Goal: Transaction & Acquisition: Register for event/course

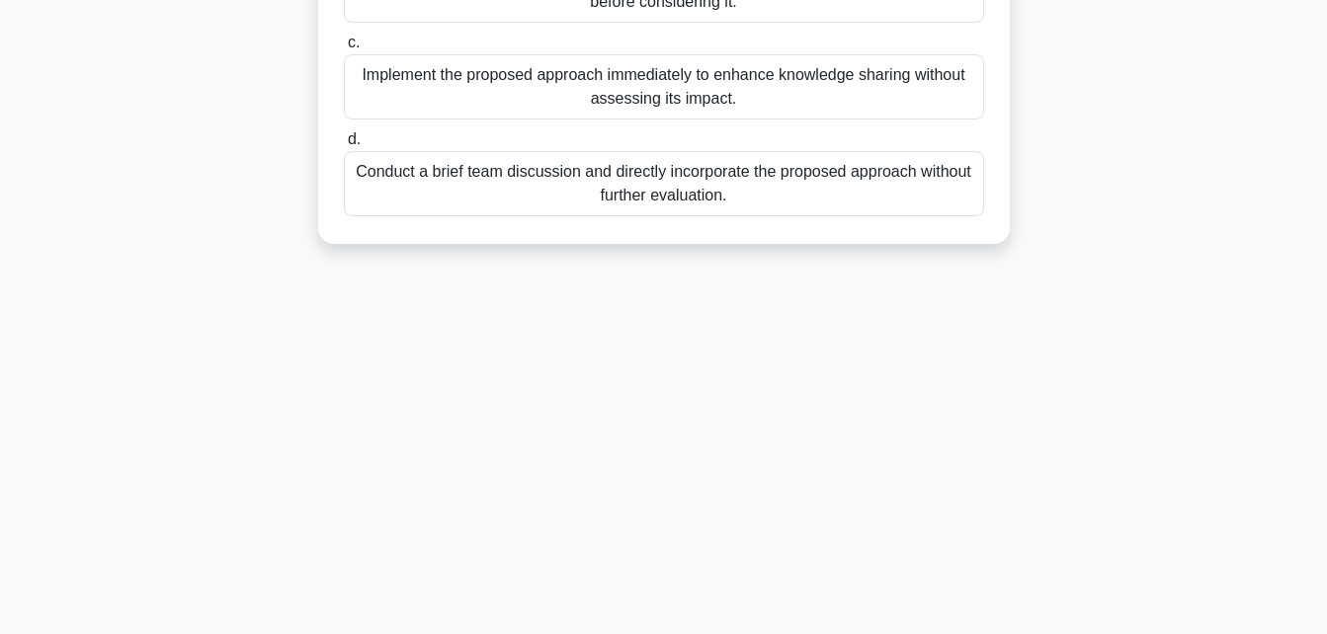
scroll to position [433, 0]
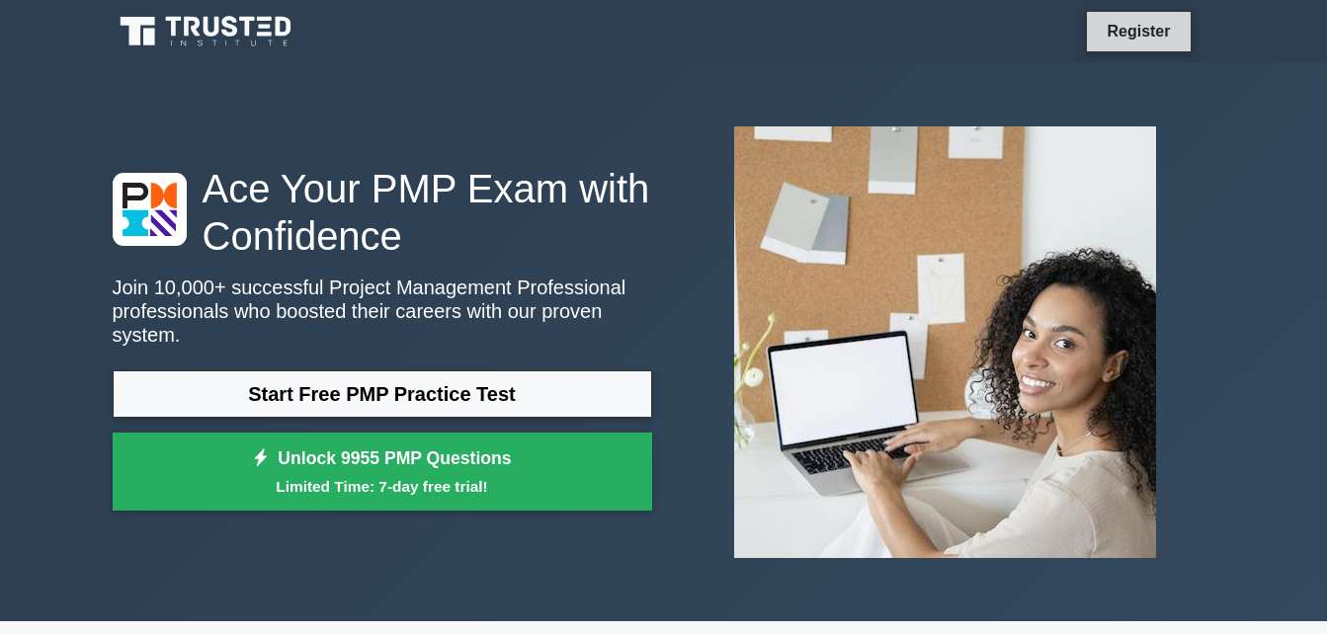
click at [1123, 41] on link "Register" at bounding box center [1138, 31] width 87 height 25
